Goal: Check status: Check status

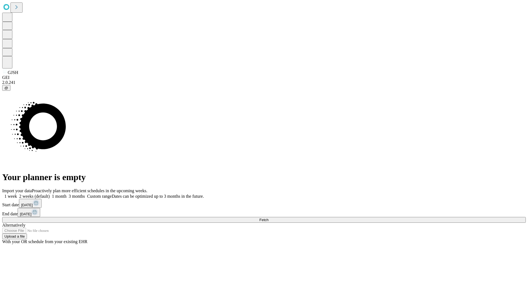
click at [268, 218] on span "Fetch" at bounding box center [263, 220] width 9 height 4
